Goal: Task Accomplishment & Management: Manage account settings

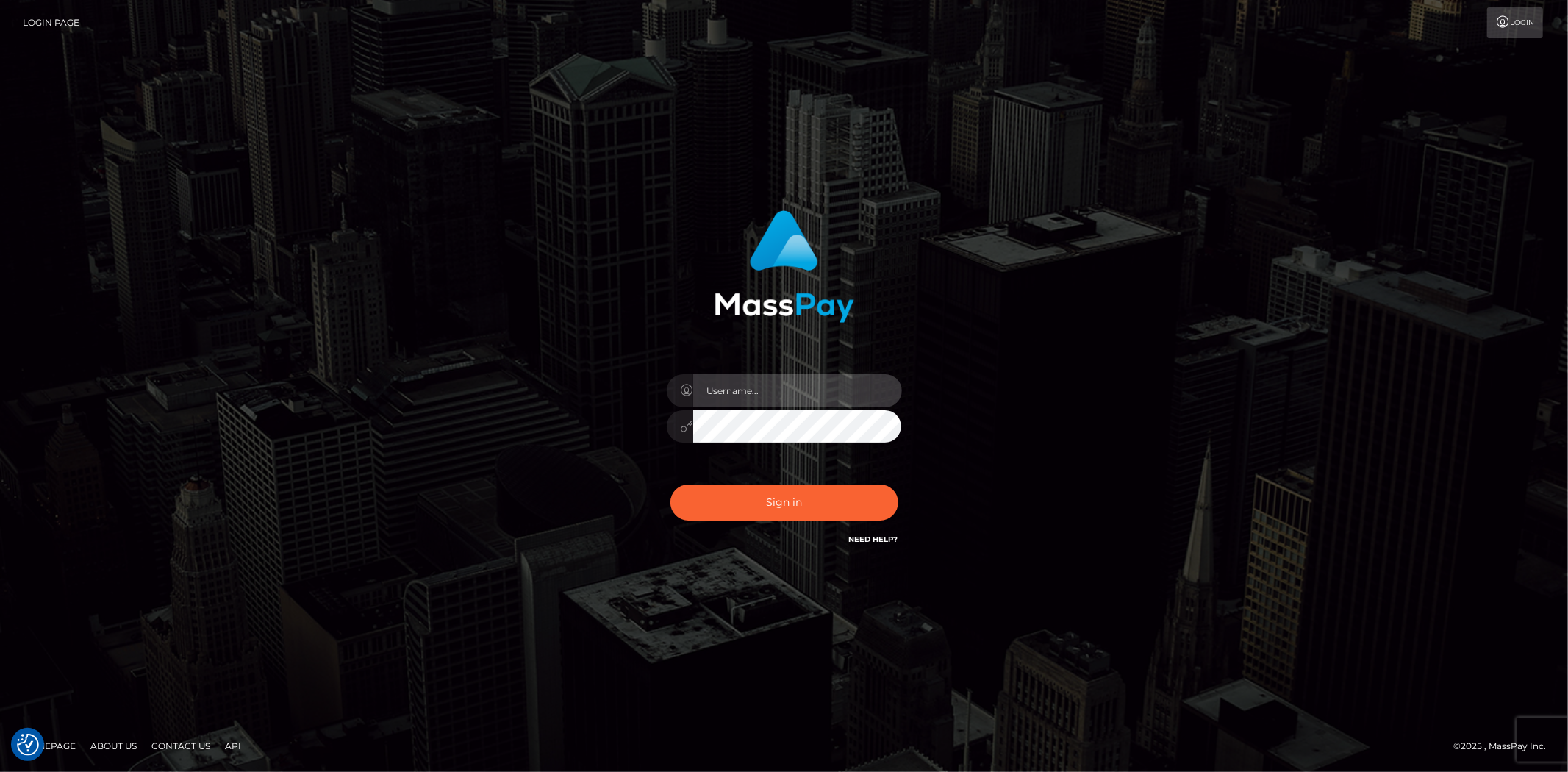
type input "Bern.Spree"
click at [670, 484] on button "Sign in" at bounding box center [784, 501] width 228 height 36
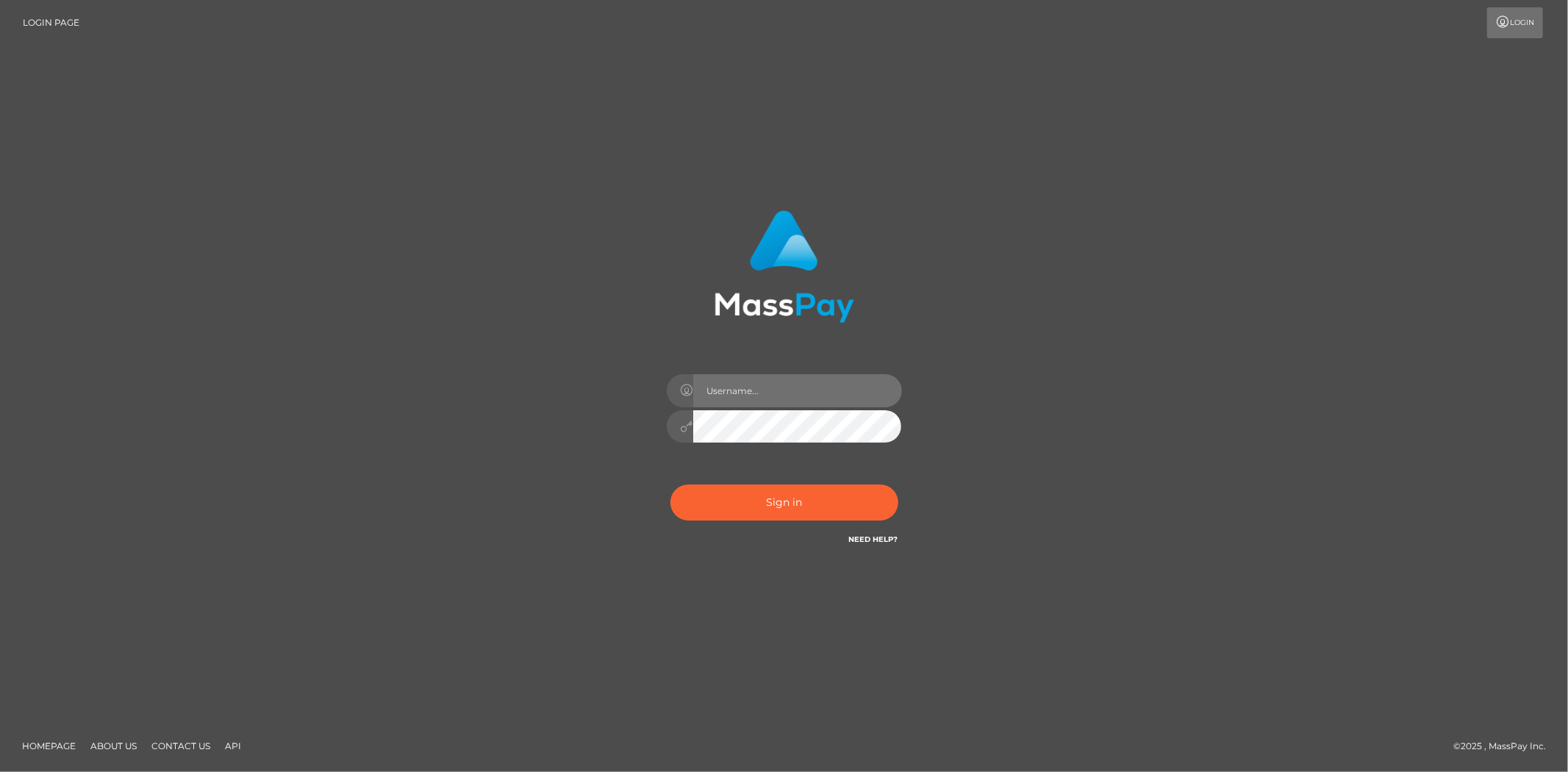
click at [740, 390] on input "text" at bounding box center [798, 391] width 209 height 33
type input "Bern.Spree"
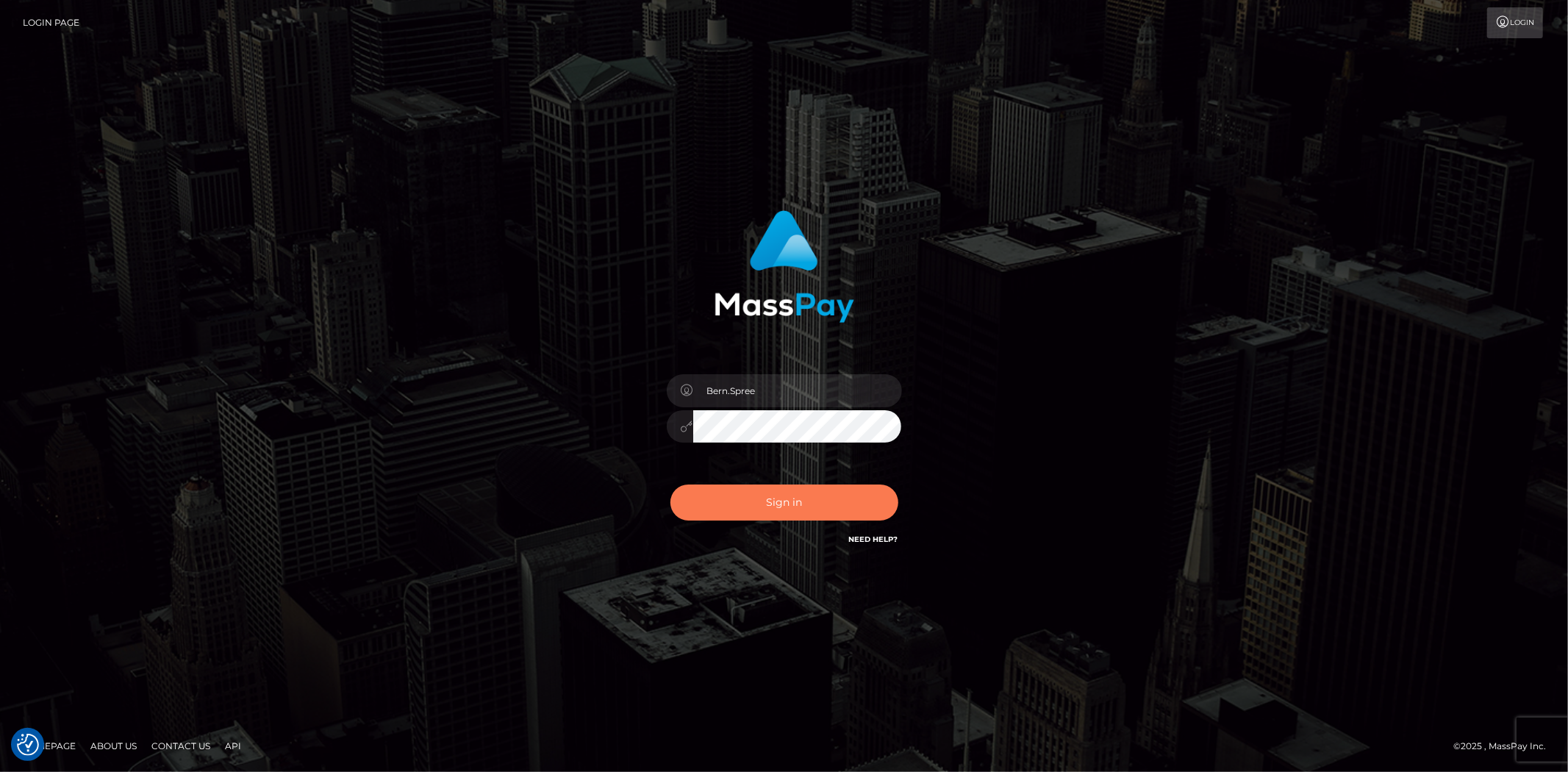
checkbox input "true"
click at [744, 488] on button "Sign in" at bounding box center [784, 501] width 228 height 36
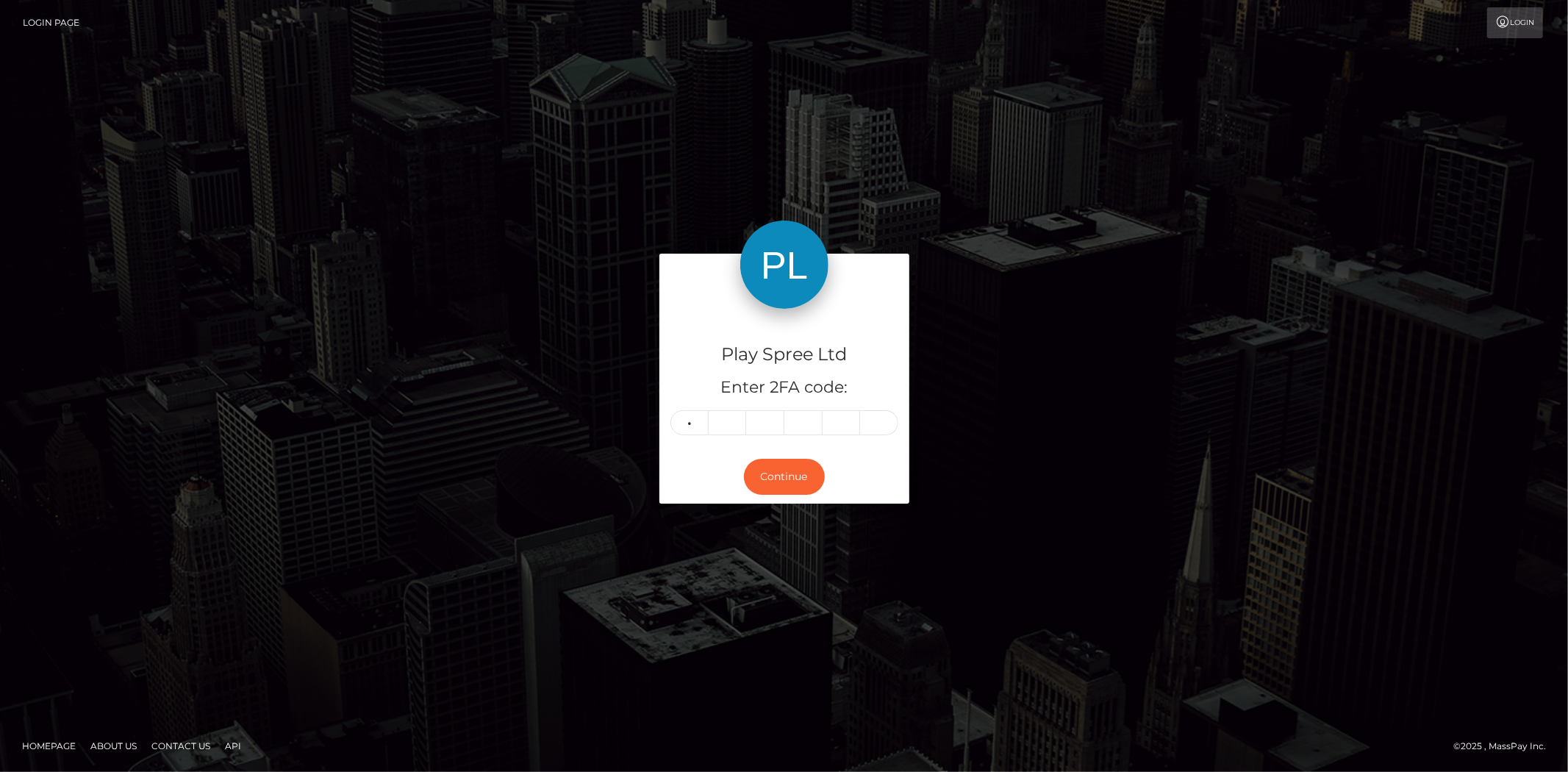
type input "6"
type input "9"
type input "2"
type input "4"
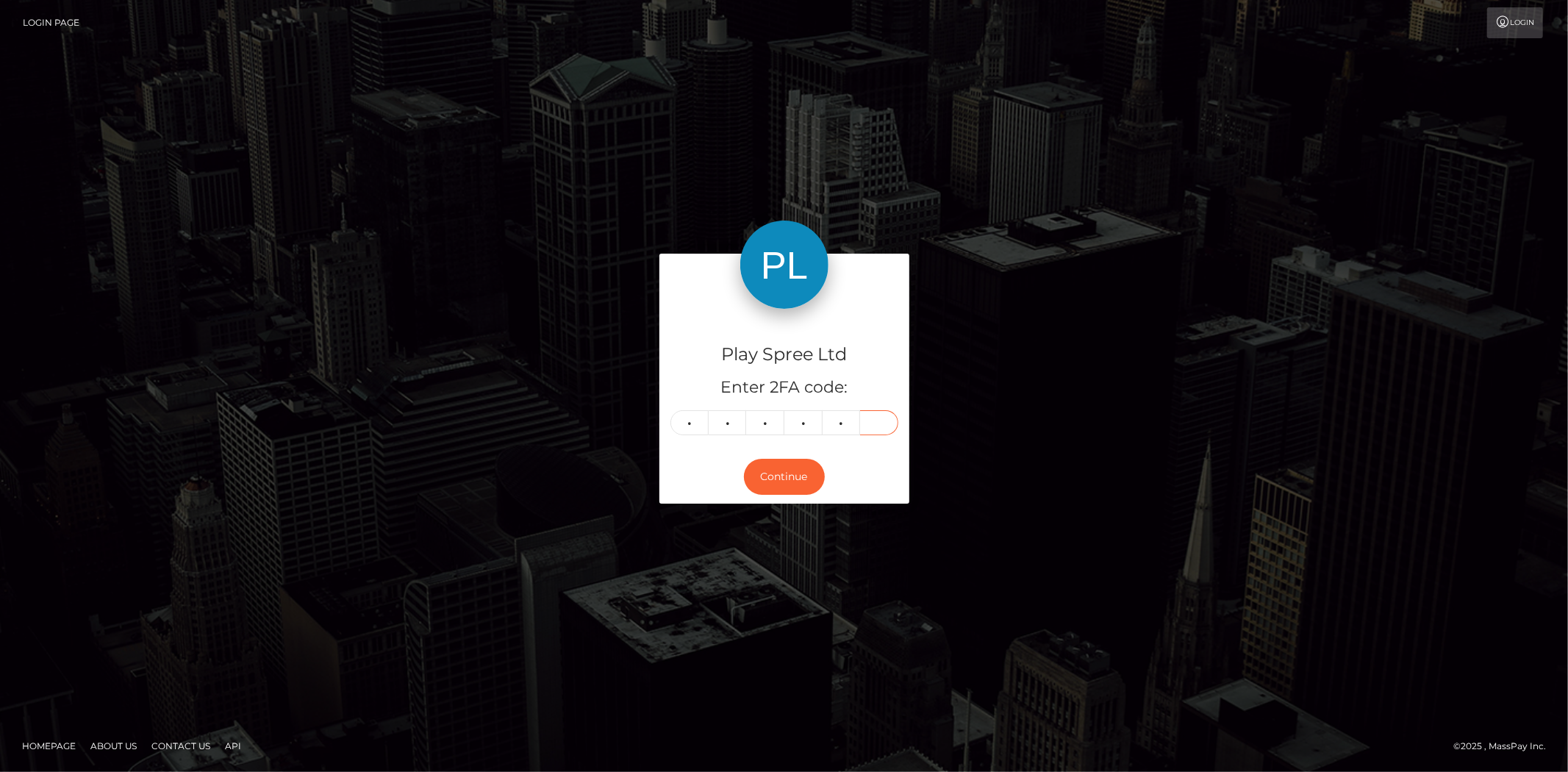
type input "6"
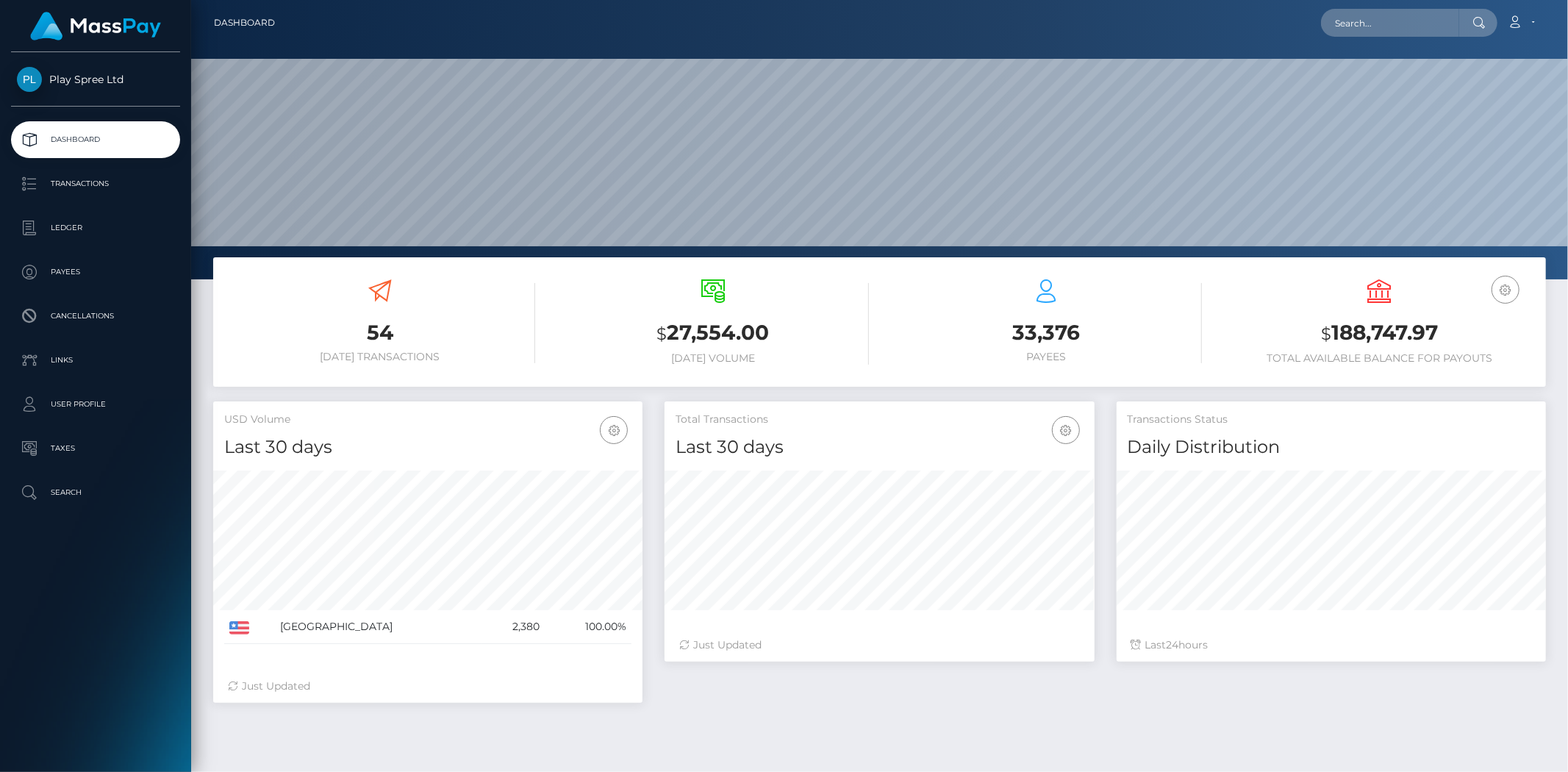
scroll to position [260, 430]
drag, startPoint x: 1329, startPoint y: 326, endPoint x: 1452, endPoint y: 325, distance: 123.0
click at [1452, 325] on h3 "$ 188,747.97" at bounding box center [1379, 333] width 311 height 30
copy h3 "188,747.97"
